Goal: Task Accomplishment & Management: Complete application form

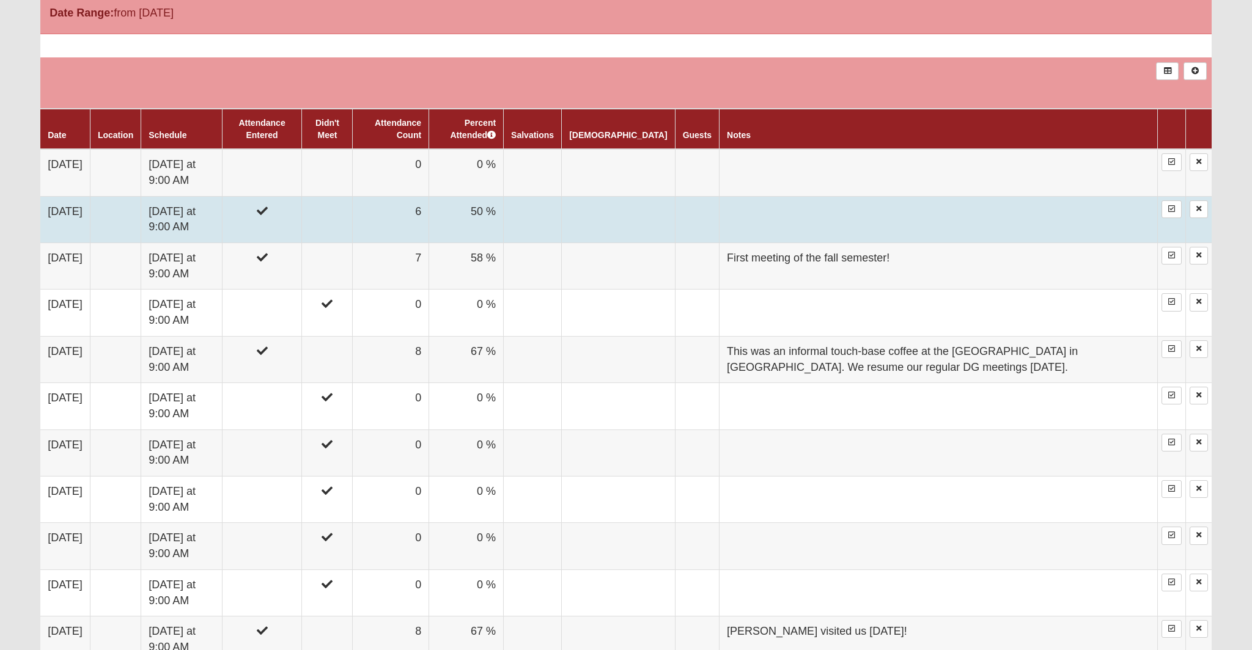
scroll to position [669, 0]
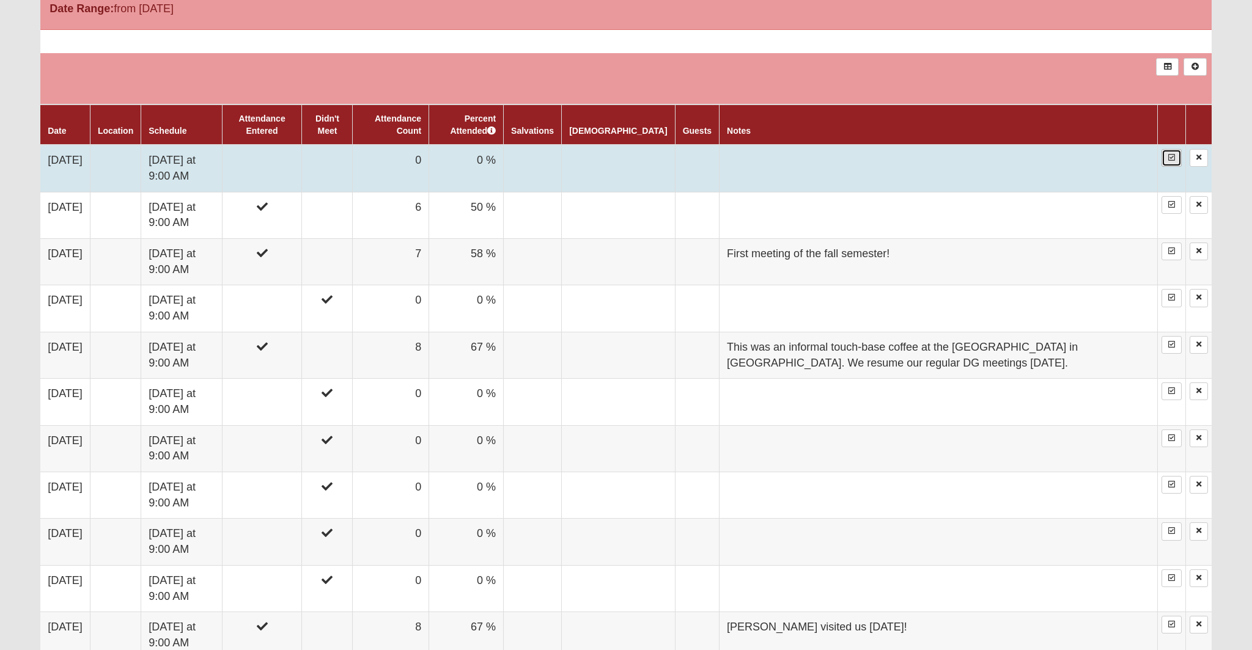
click at [1169, 158] on icon at bounding box center [1171, 157] width 7 height 7
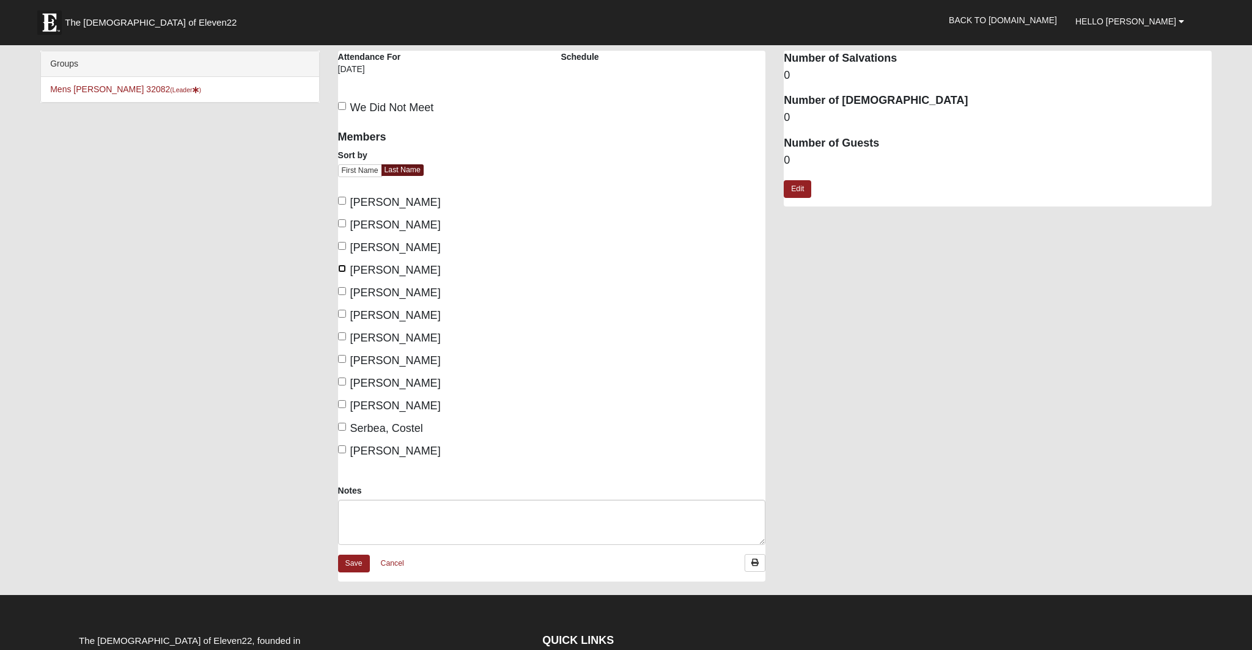
click at [340, 268] on input "Kampmeyer, David" at bounding box center [342, 269] width 8 height 8
checkbox input "true"
click at [342, 291] on input "Lunsford, Brian" at bounding box center [342, 291] width 8 height 8
checkbox input "true"
click at [341, 359] on input "Ostrander, Jeff" at bounding box center [342, 359] width 8 height 8
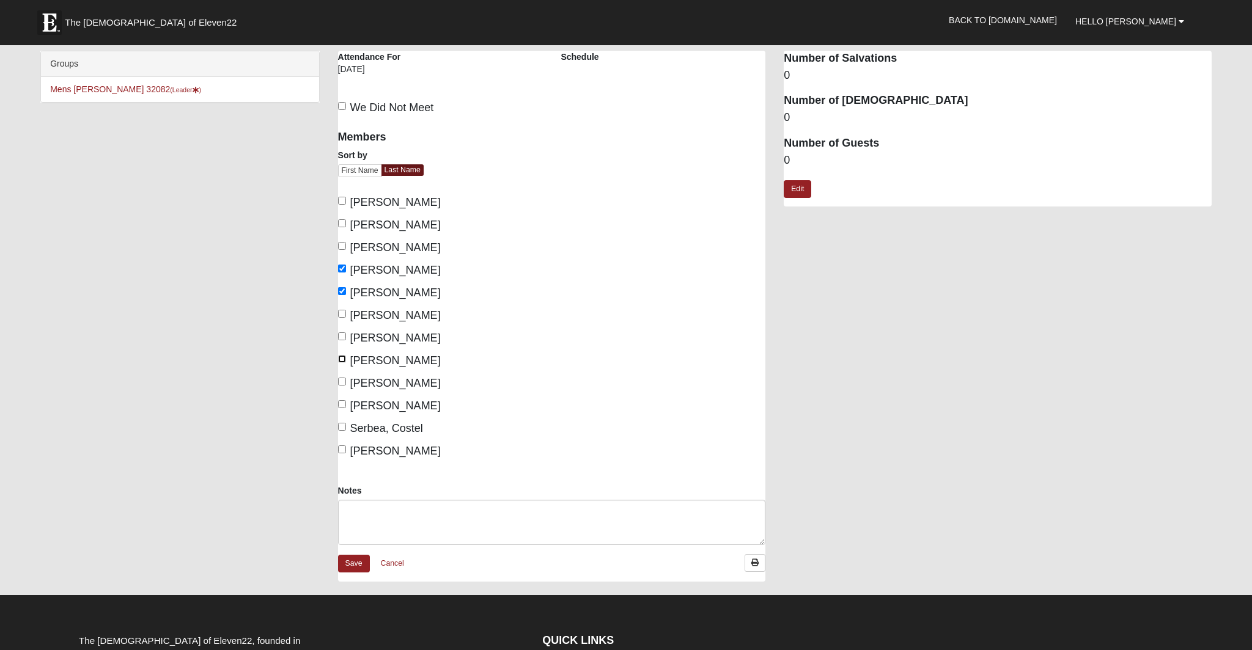
checkbox input "true"
click at [343, 382] on input "Scarborough, Philip" at bounding box center [342, 382] width 8 height 8
checkbox input "true"
click at [345, 405] on label "Schuppe, Edward" at bounding box center [389, 406] width 103 height 16
click at [345, 405] on input "Schuppe, Edward" at bounding box center [342, 404] width 8 height 8
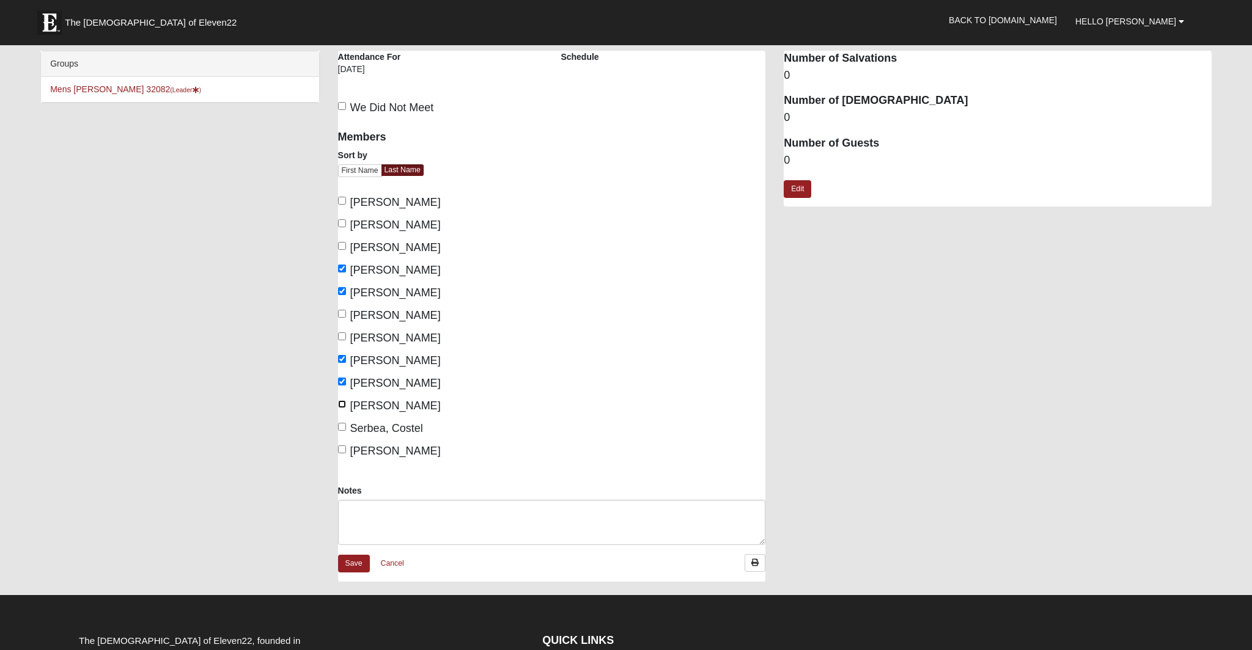
checkbox input "true"
click at [344, 426] on input "Serbea, Costel" at bounding box center [342, 427] width 8 height 8
checkbox input "true"
click at [343, 451] on input "Whitacre, Ben" at bounding box center [342, 449] width 8 height 8
checkbox input "true"
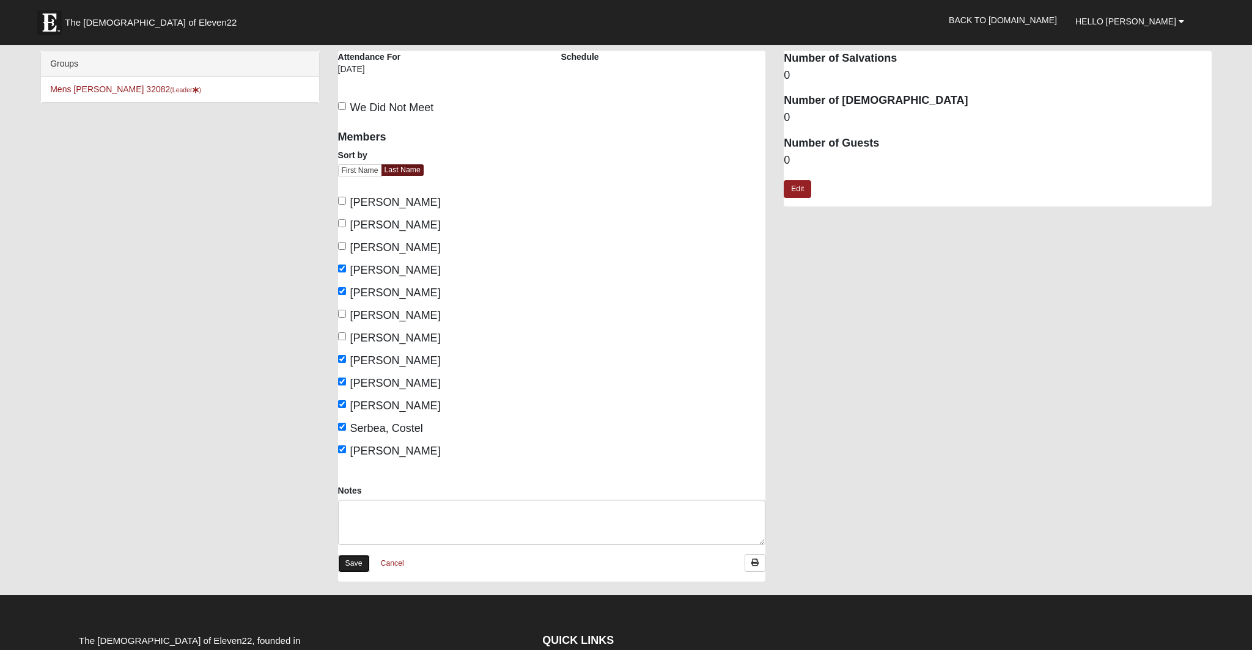
click at [350, 567] on link "Save" at bounding box center [354, 564] width 32 height 18
